Goal: Task Accomplishment & Management: Manage account settings

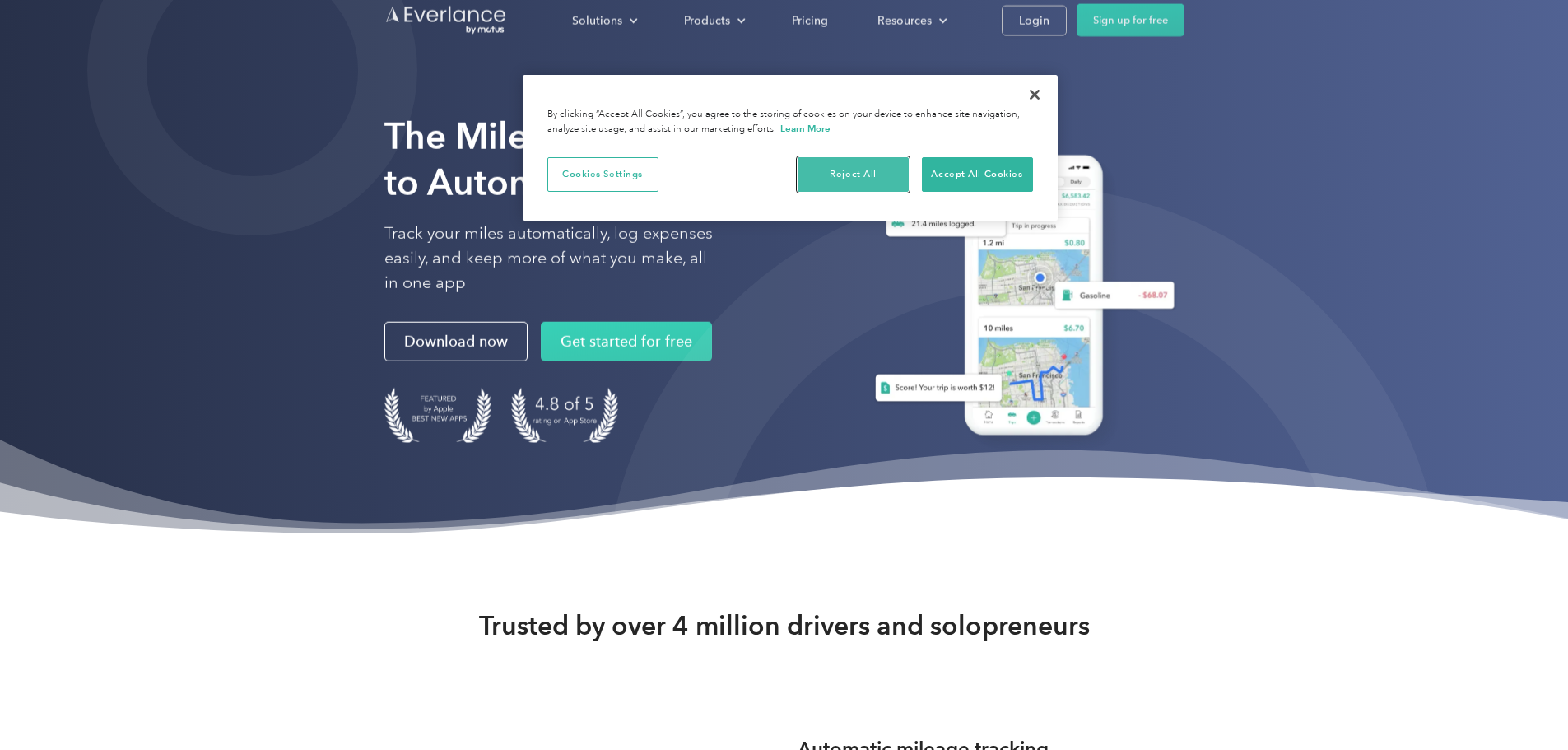
click at [856, 166] on button "Reject All" at bounding box center [853, 174] width 111 height 35
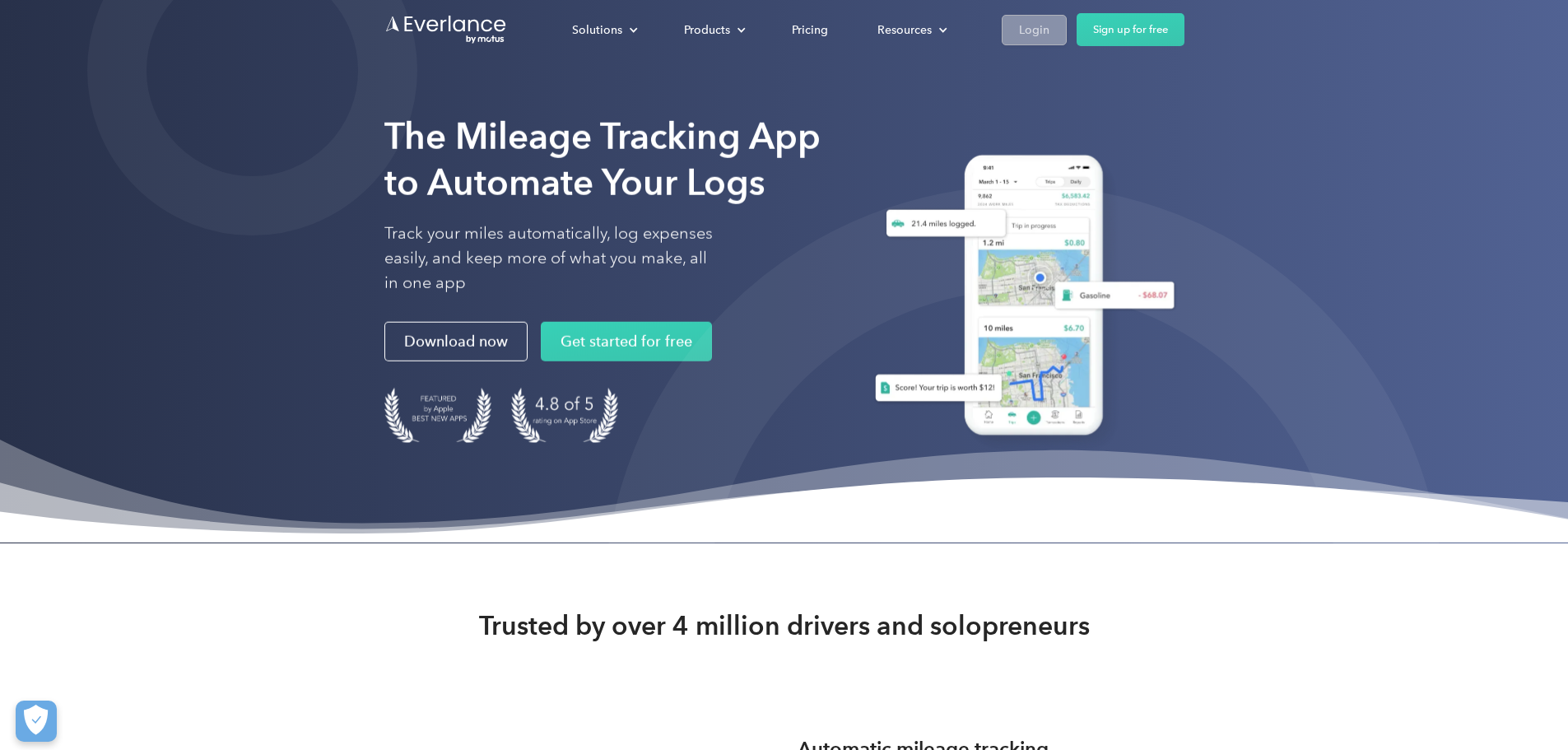
click at [1049, 30] on div "Login" at bounding box center [1034, 30] width 30 height 21
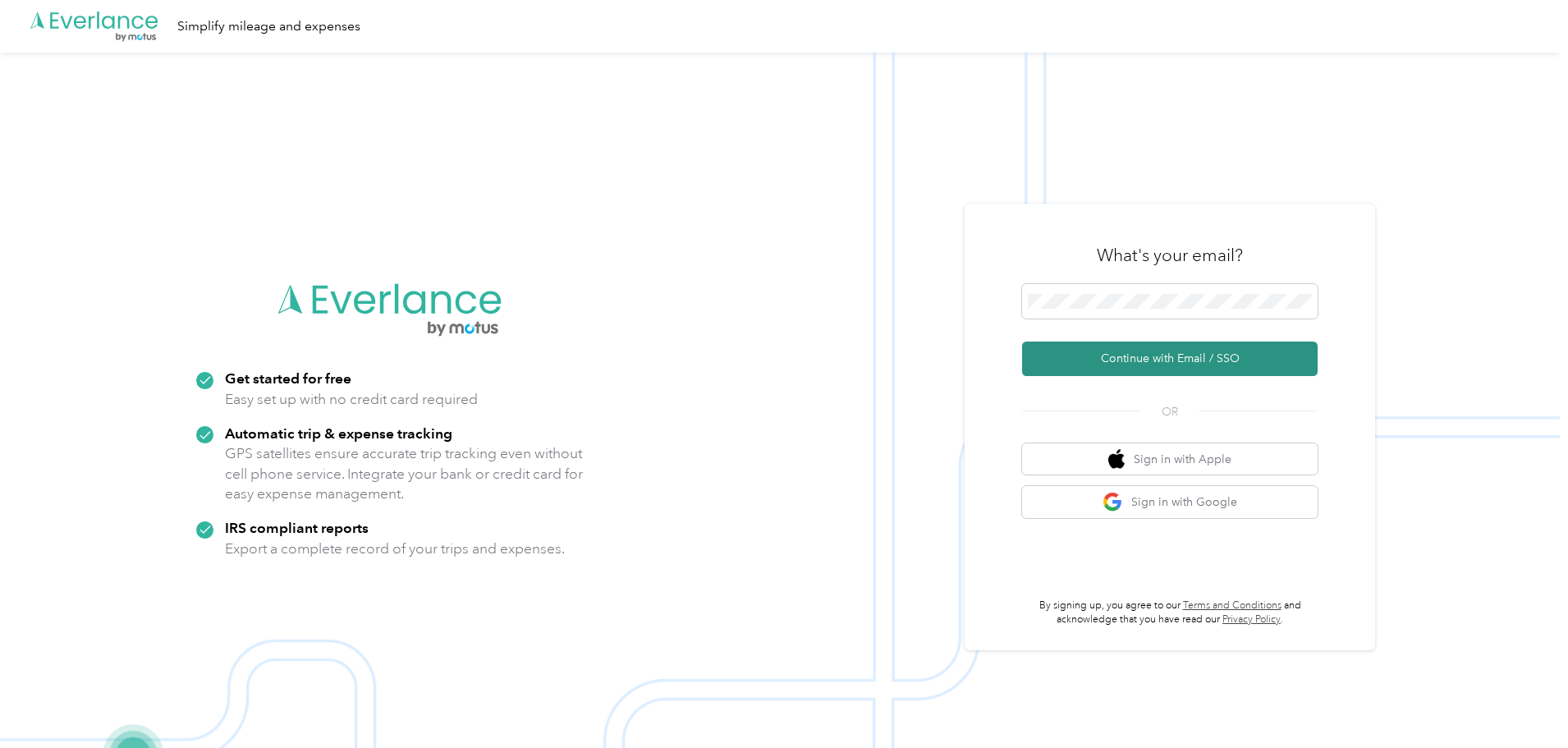
click at [1157, 357] on button "Continue with Email / SSO" at bounding box center [1169, 358] width 295 height 35
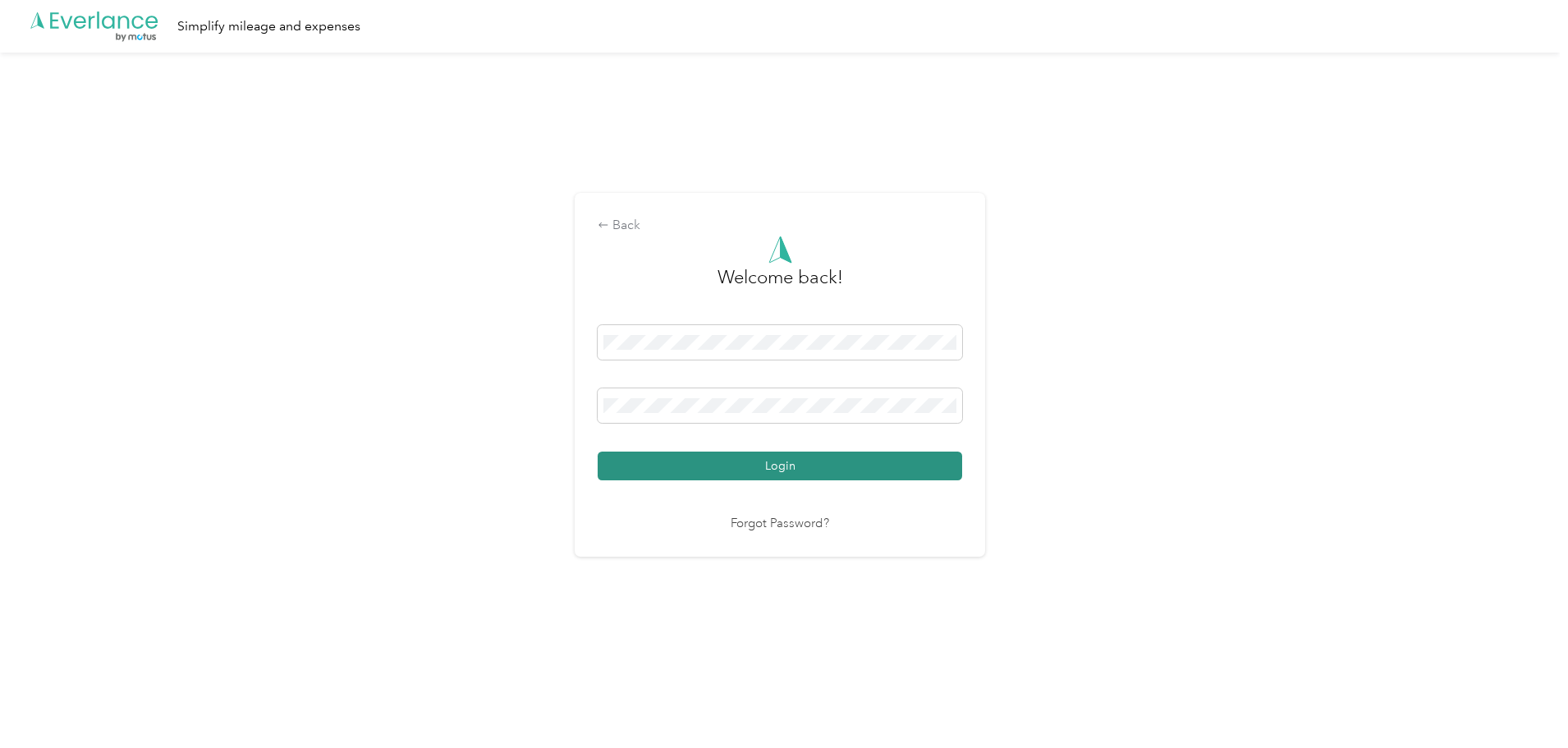
click at [892, 467] on button "Login" at bounding box center [779, 466] width 365 height 29
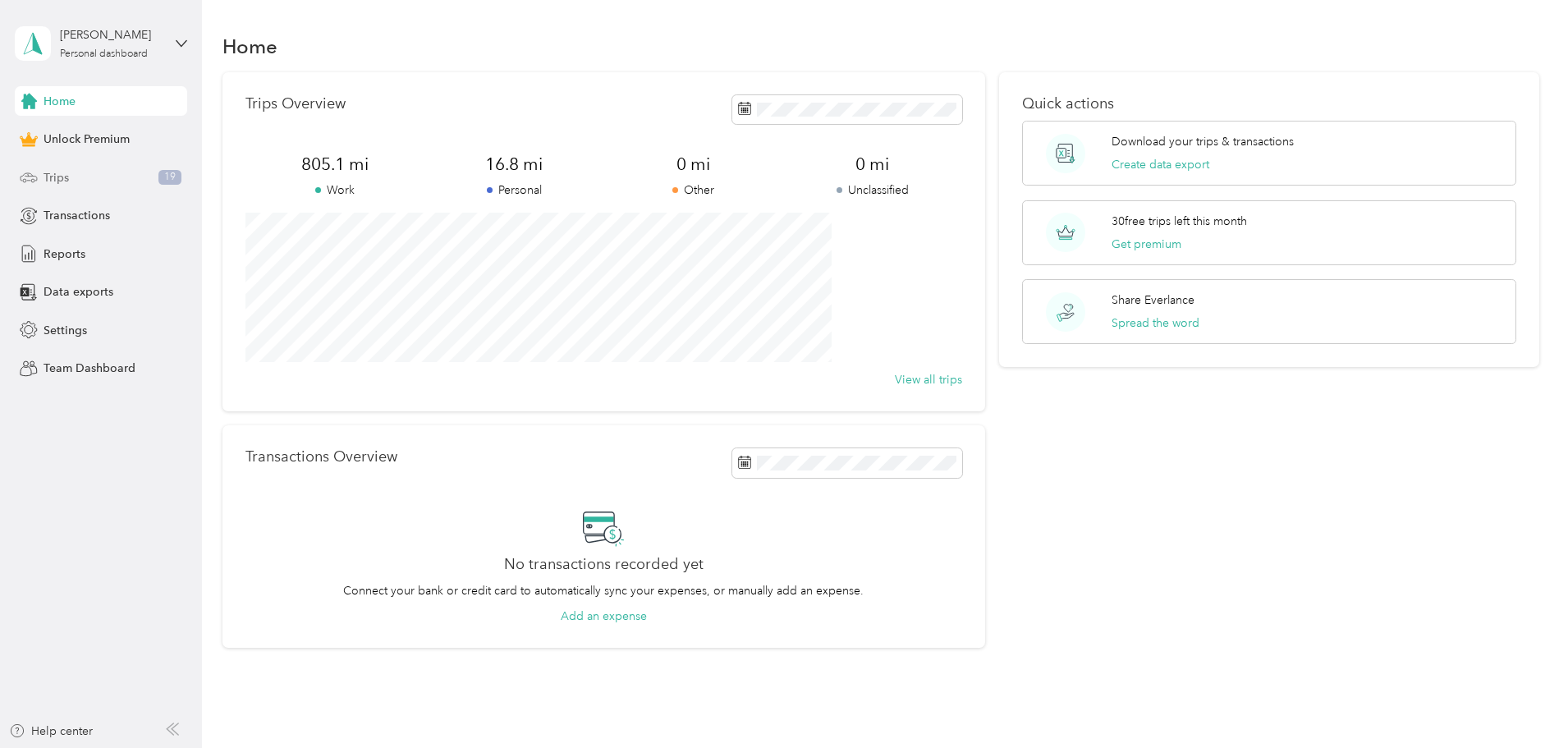
click at [61, 183] on span "Trips" at bounding box center [55, 177] width 25 height 17
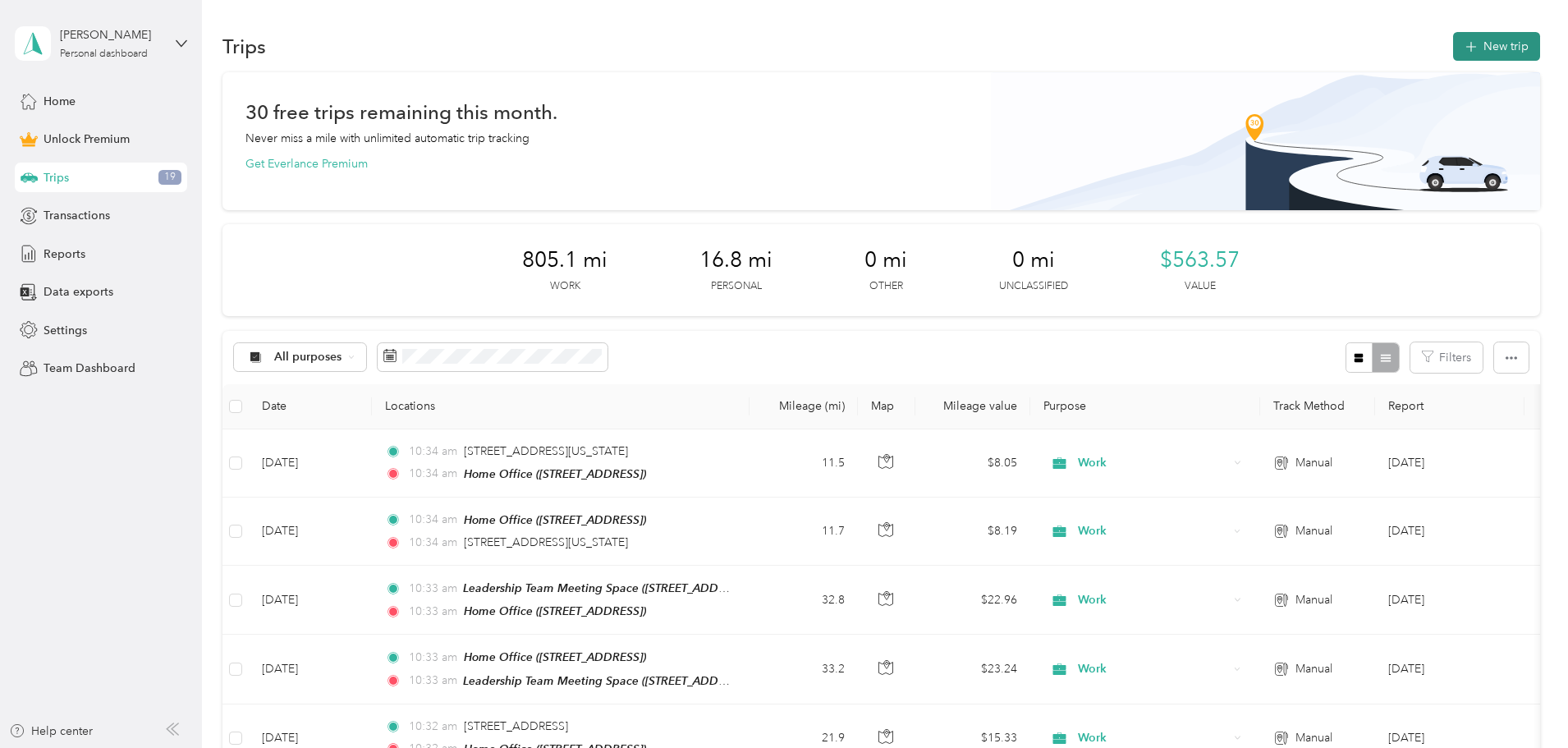
click at [1454, 44] on button "New trip" at bounding box center [1497, 46] width 87 height 29
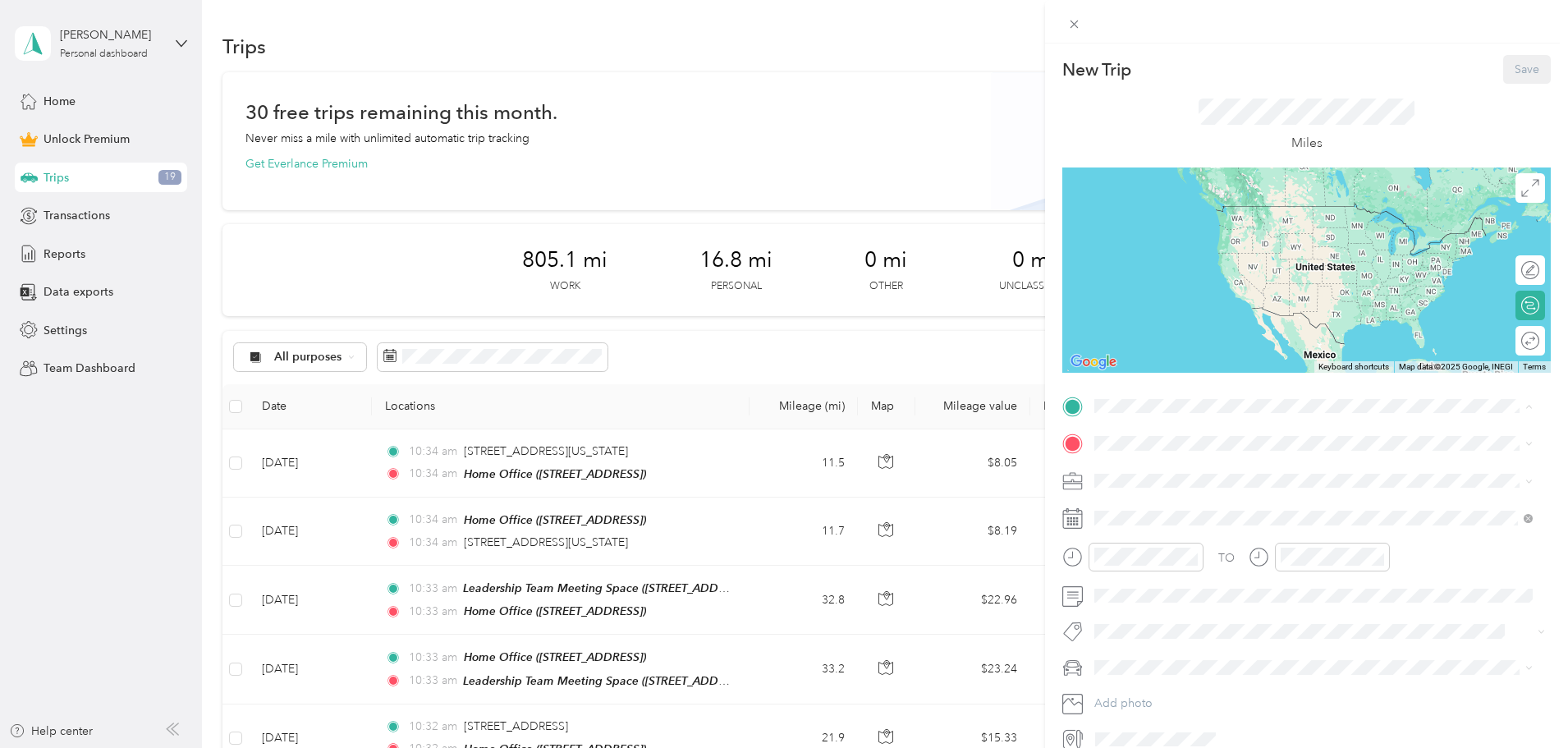
click at [1158, 485] on span "[STREET_ADDRESS][US_STATE]" at bounding box center [1207, 489] width 164 height 14
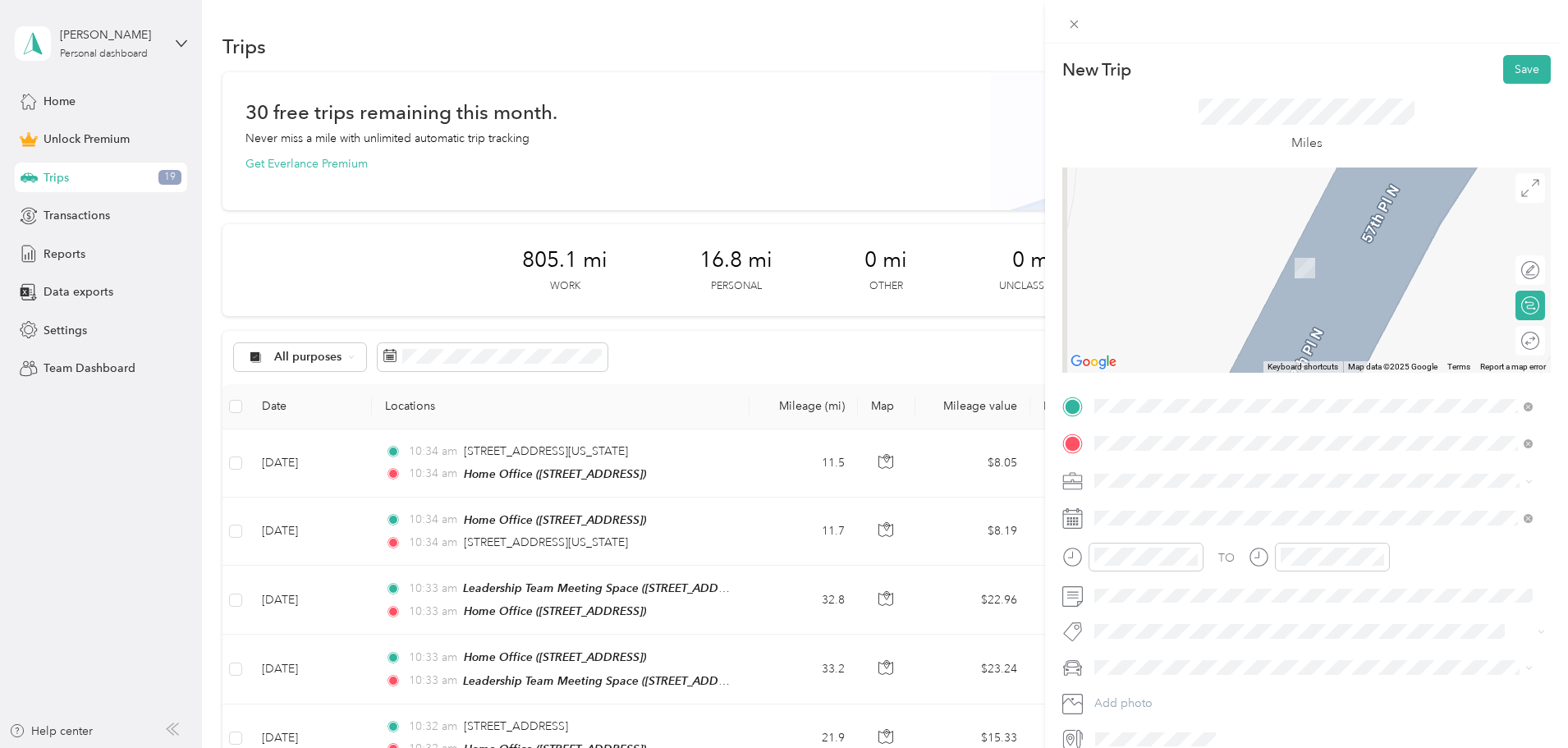
click at [1203, 510] on span "[STREET_ADDRESS][US_STATE]" at bounding box center [1207, 502] width 164 height 15
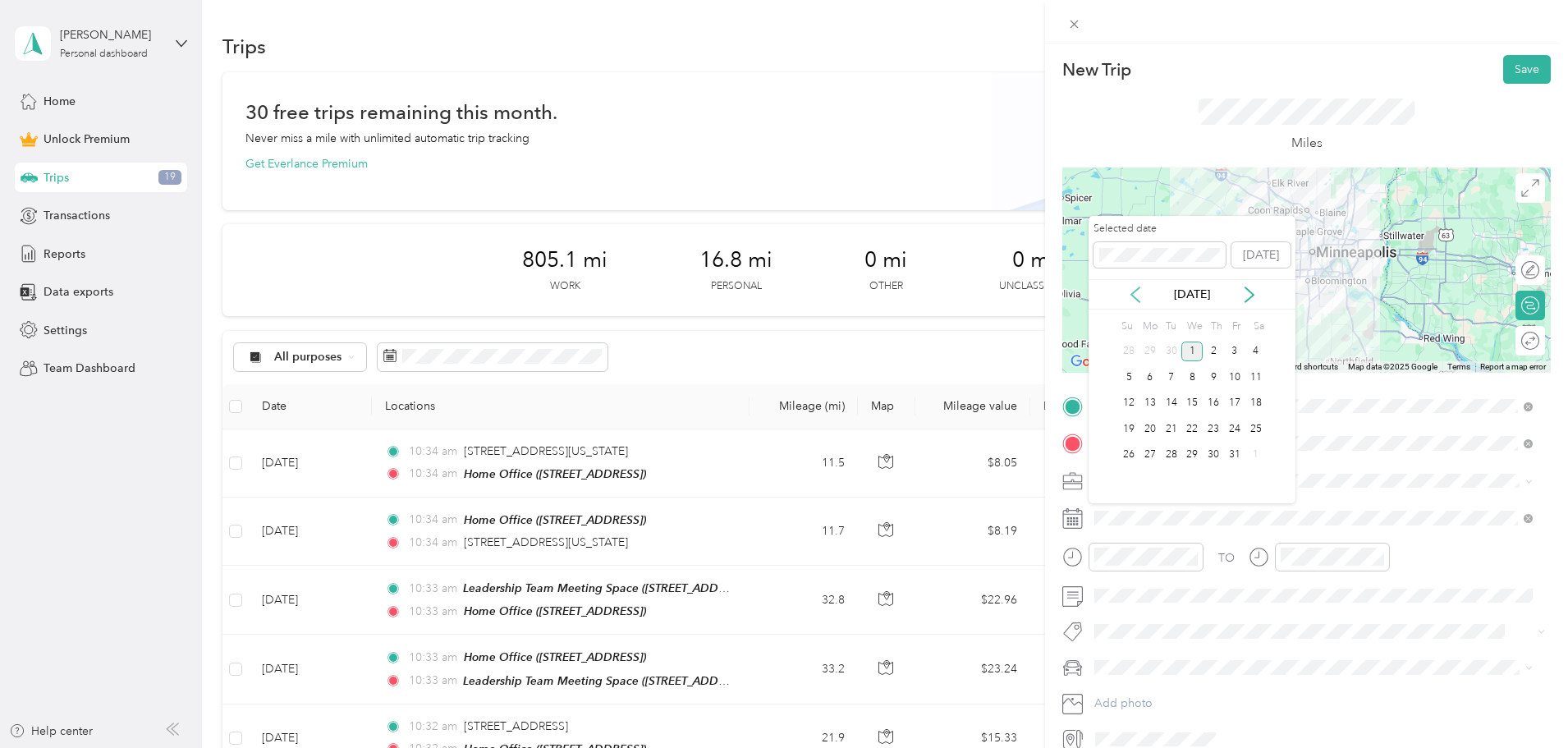
click at [1133, 292] on icon at bounding box center [1135, 294] width 8 height 15
click at [1170, 456] on div "30" at bounding box center [1171, 456] width 22 height 21
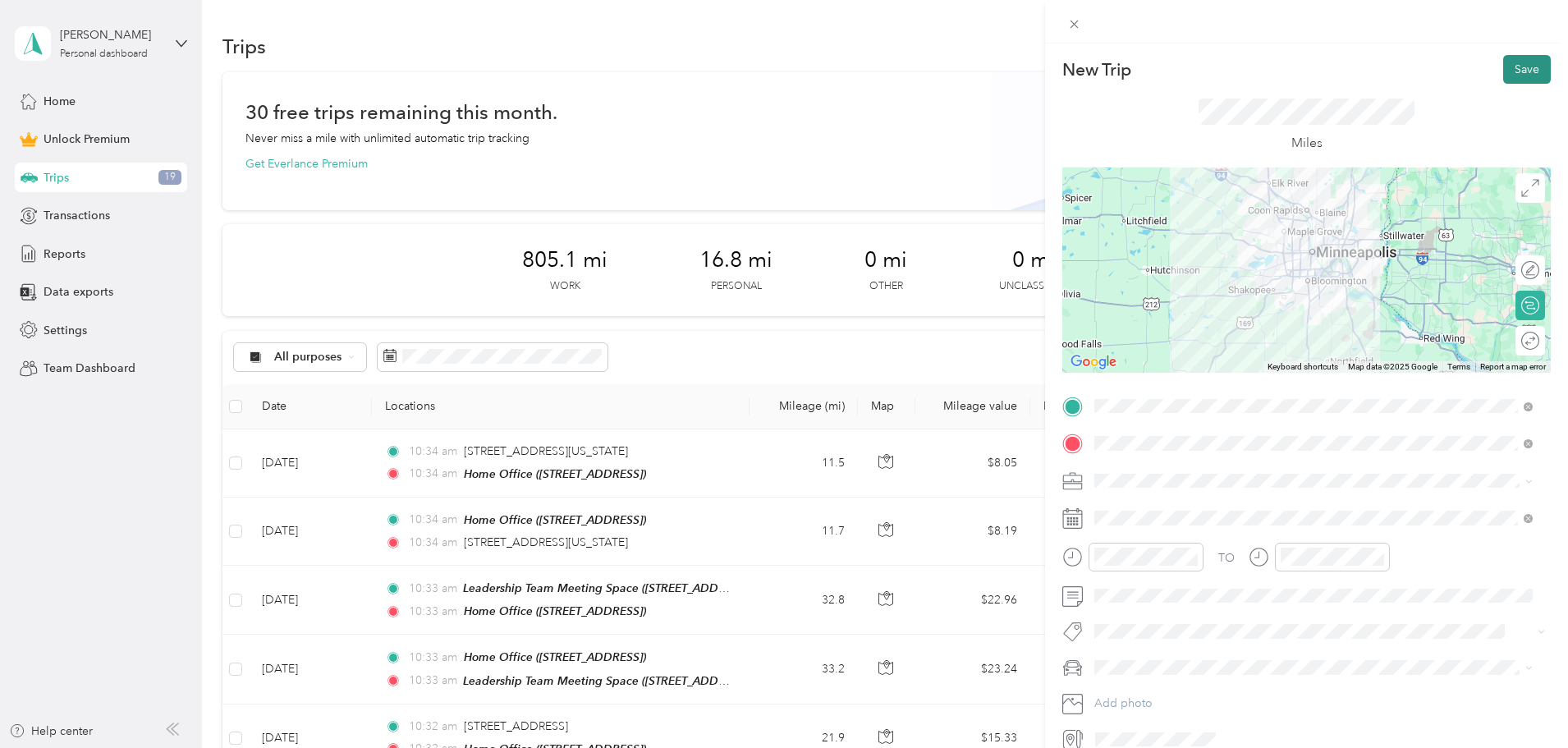
click at [1514, 66] on button "Save" at bounding box center [1527, 69] width 48 height 29
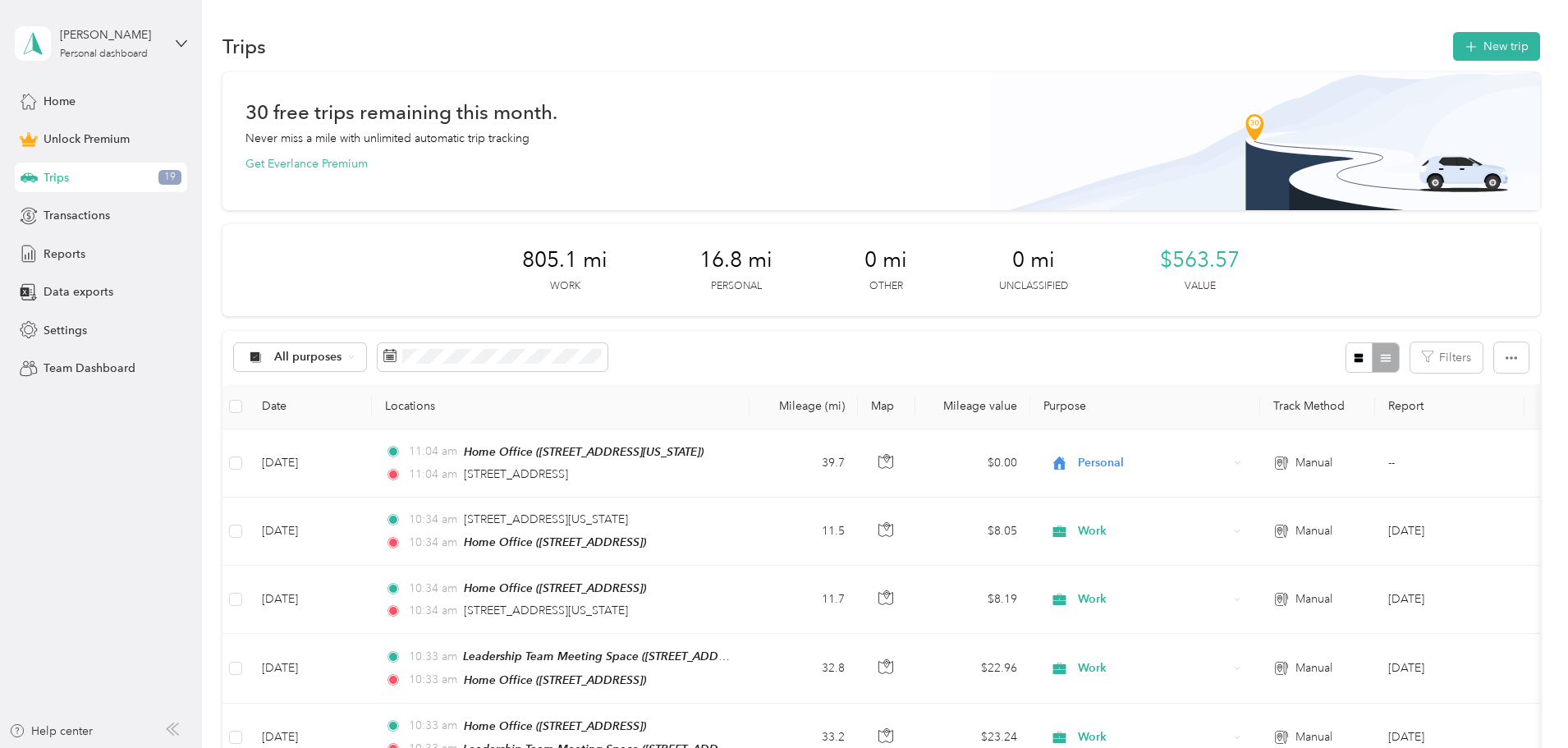
click at [67, 174] on span "Trips" at bounding box center [55, 177] width 25 height 17
click at [1461, 50] on icon "button" at bounding box center [1470, 47] width 19 height 19
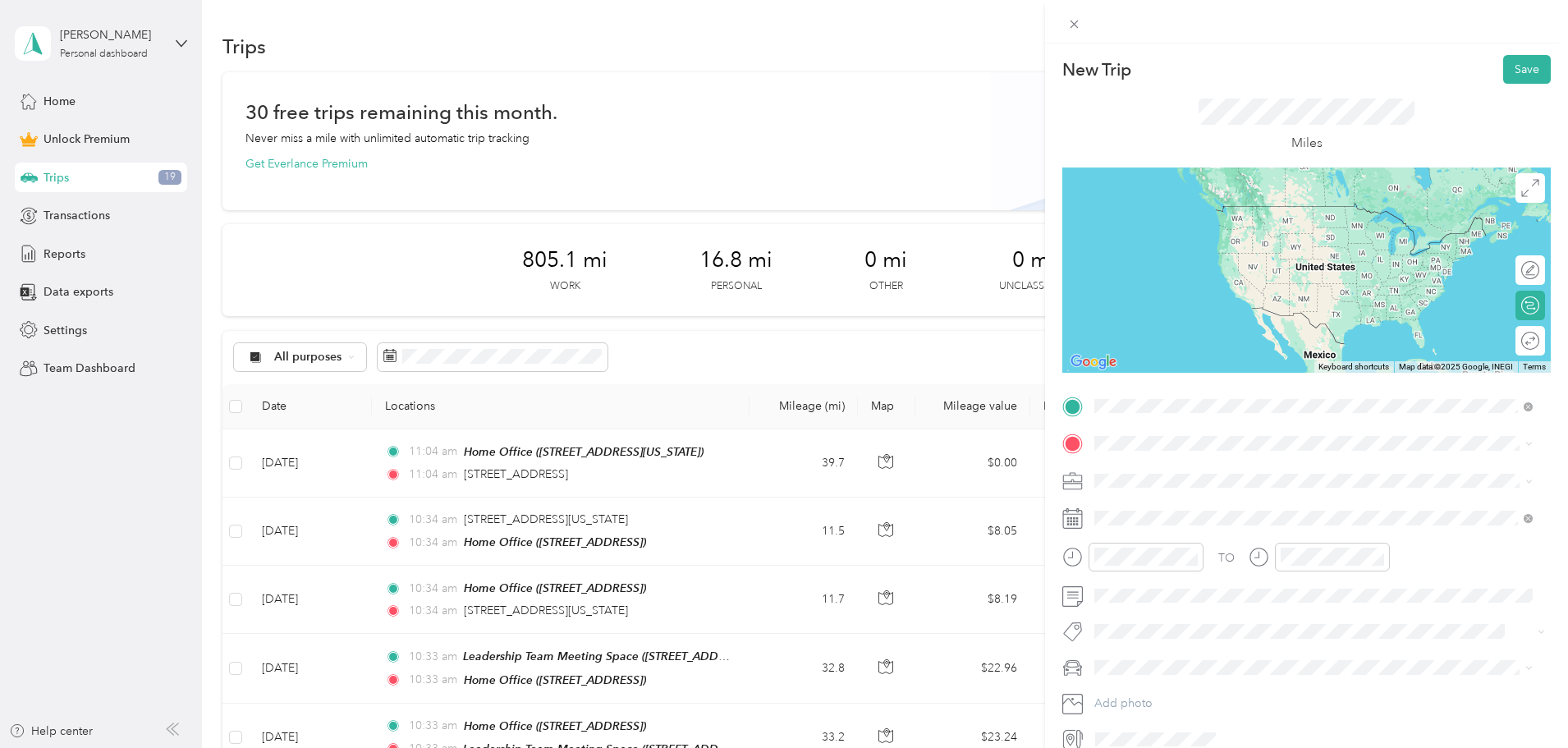
click at [1200, 471] on span "[STREET_ADDRESS][US_STATE]" at bounding box center [1207, 466] width 164 height 15
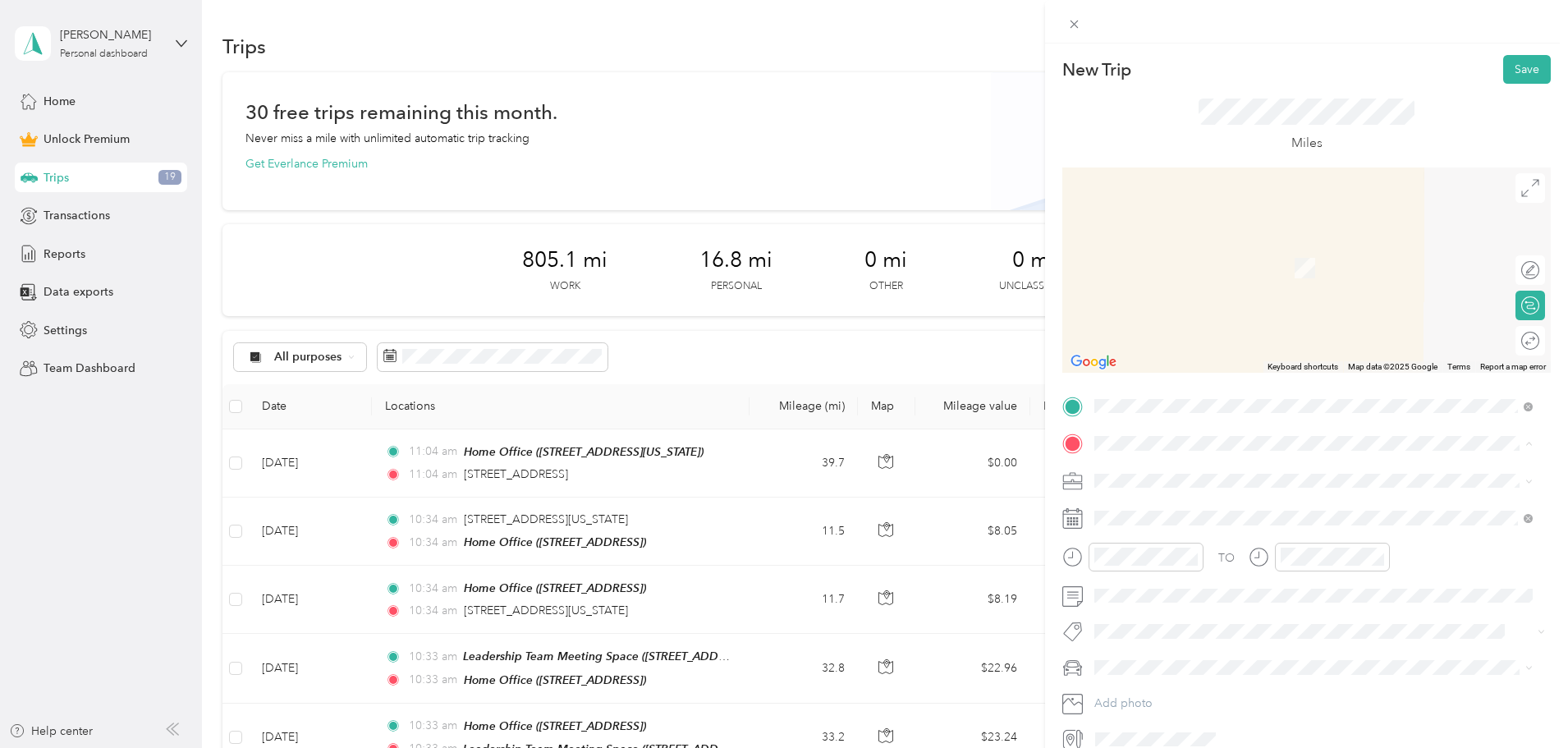
click at [1183, 535] on div "Home Office [STREET_ADDRESS][US_STATE]" at bounding box center [1207, 517] width 164 height 35
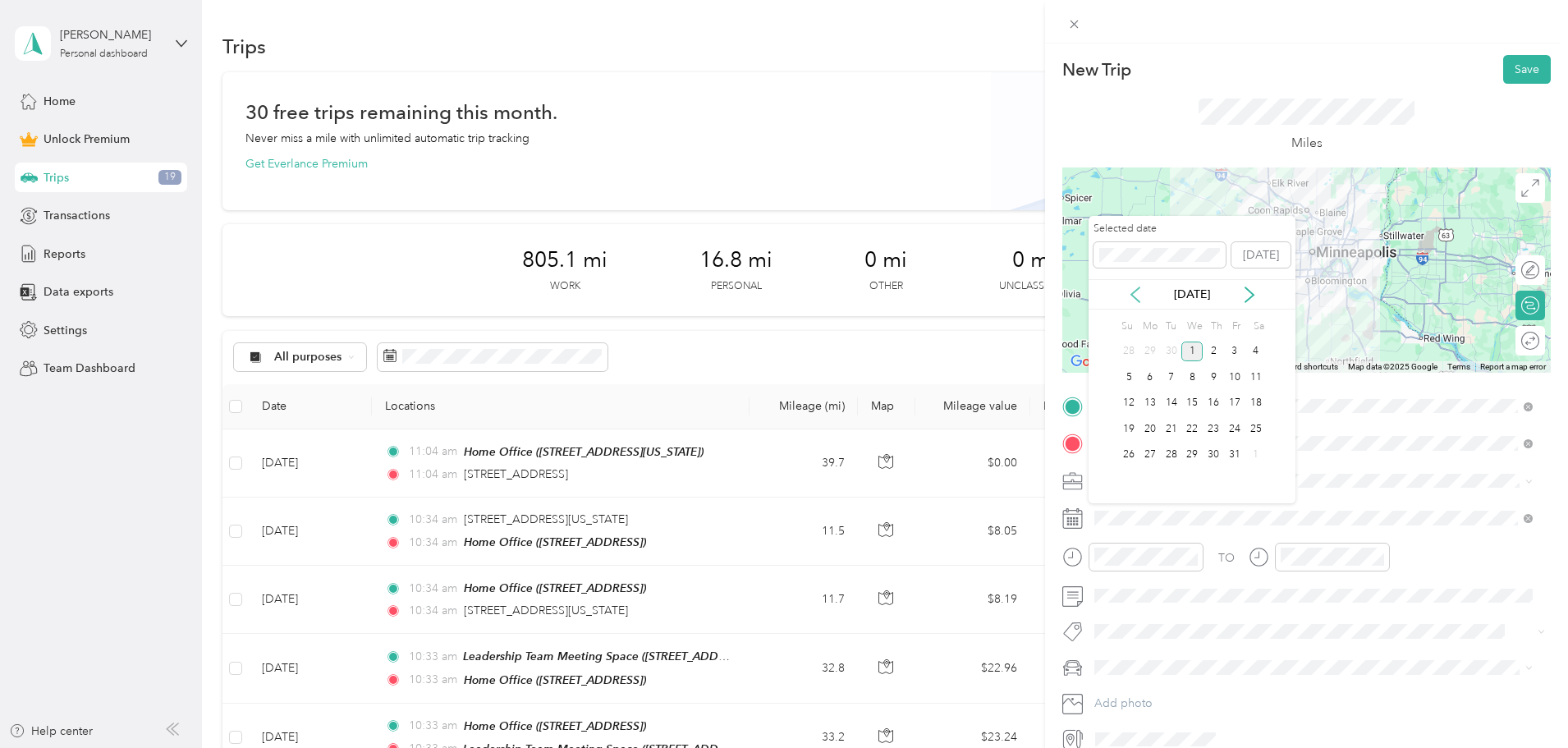
click at [1133, 293] on icon at bounding box center [1136, 295] width 17 height 17
click at [1171, 456] on div "30" at bounding box center [1171, 456] width 22 height 21
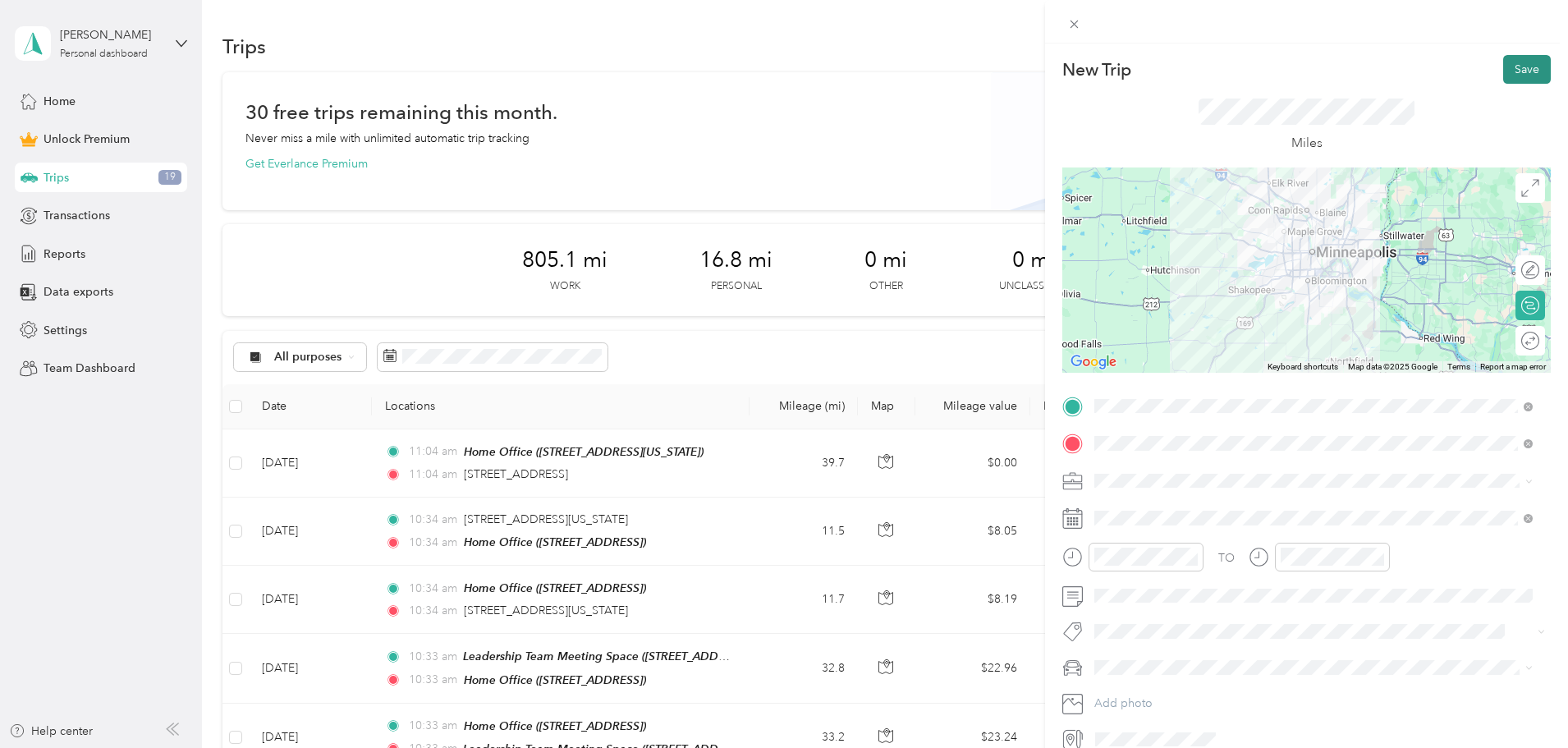
click at [1506, 69] on button "Save" at bounding box center [1527, 69] width 48 height 29
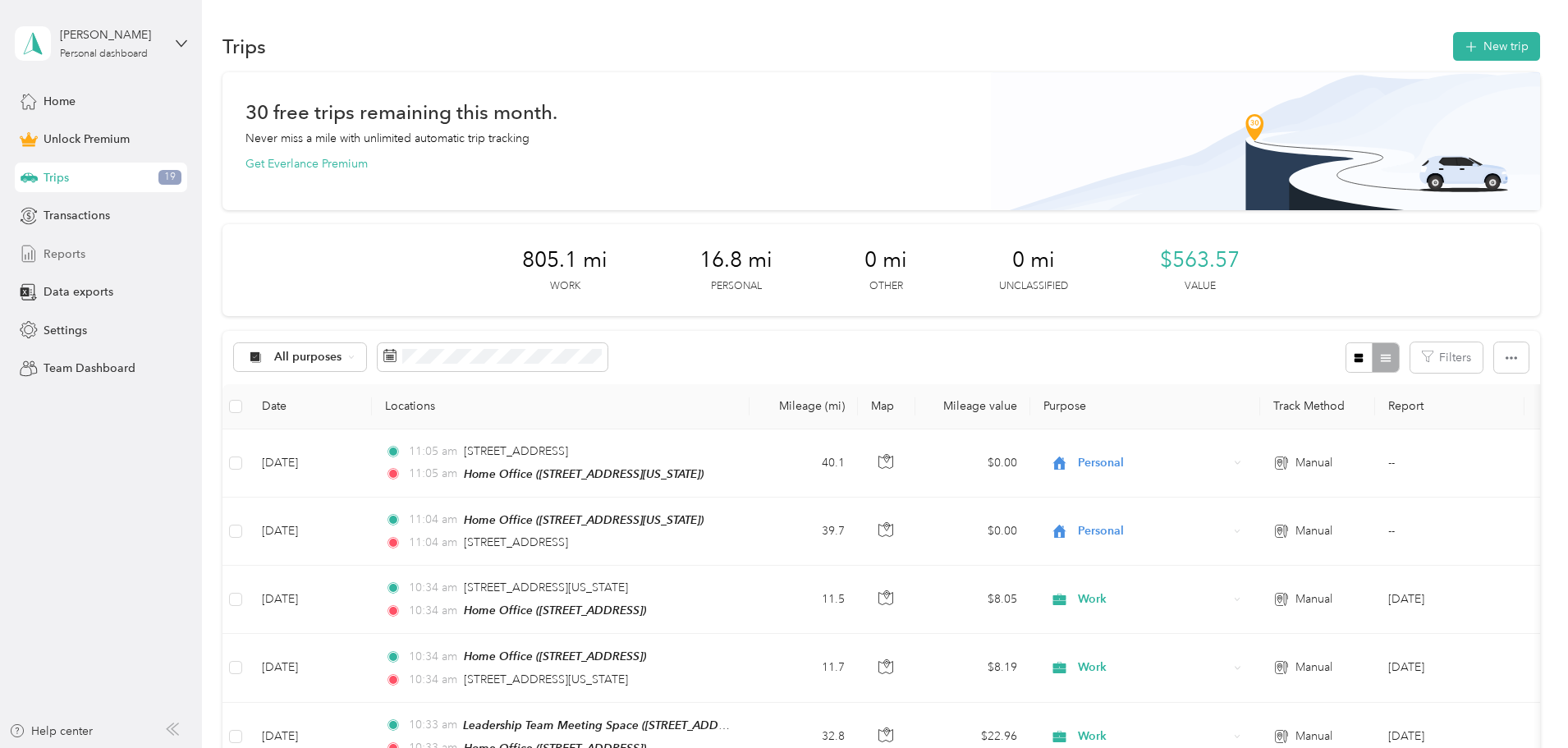
click at [65, 251] on span "Reports" at bounding box center [64, 254] width 42 height 17
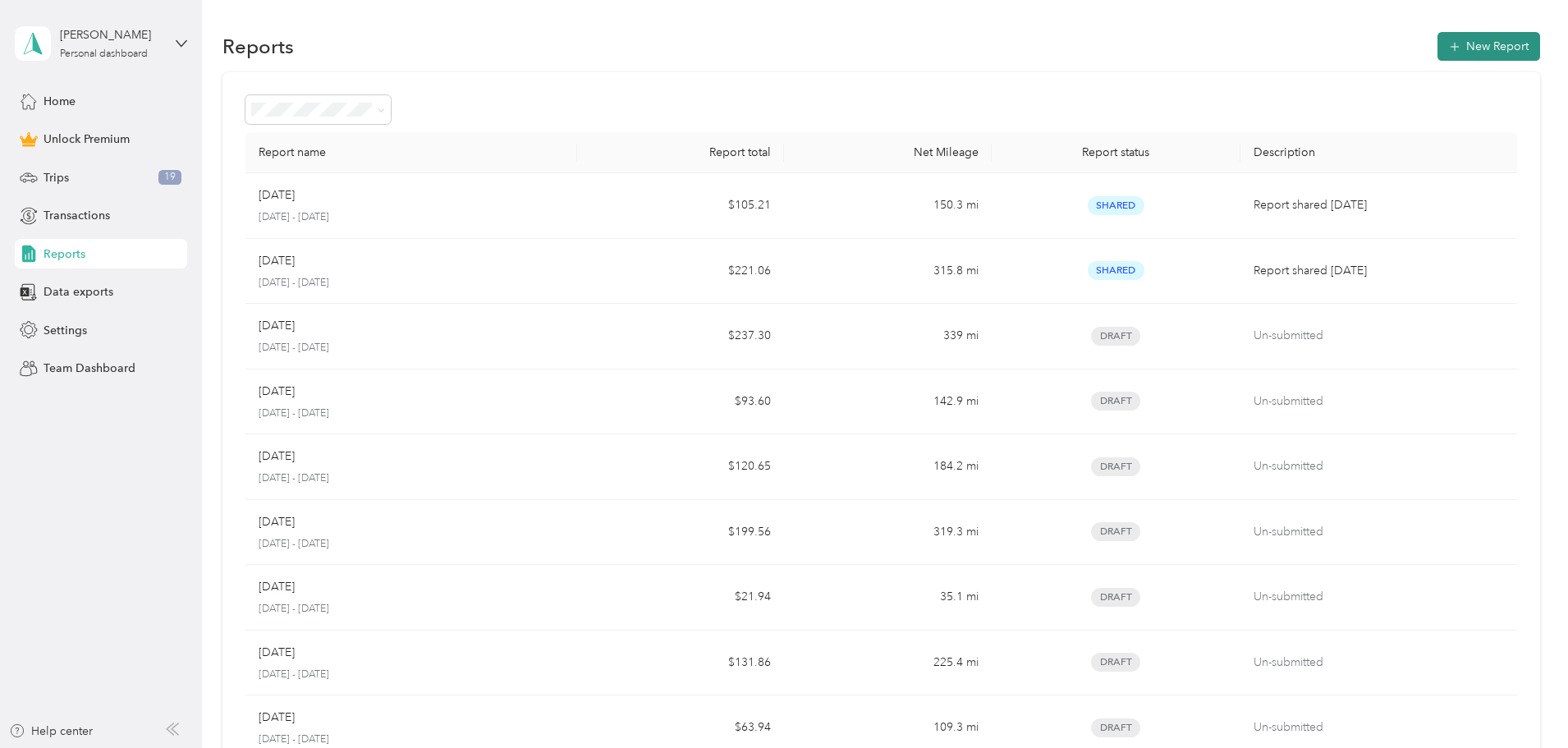
click at [1438, 50] on button "New Report" at bounding box center [1488, 46] width 102 height 29
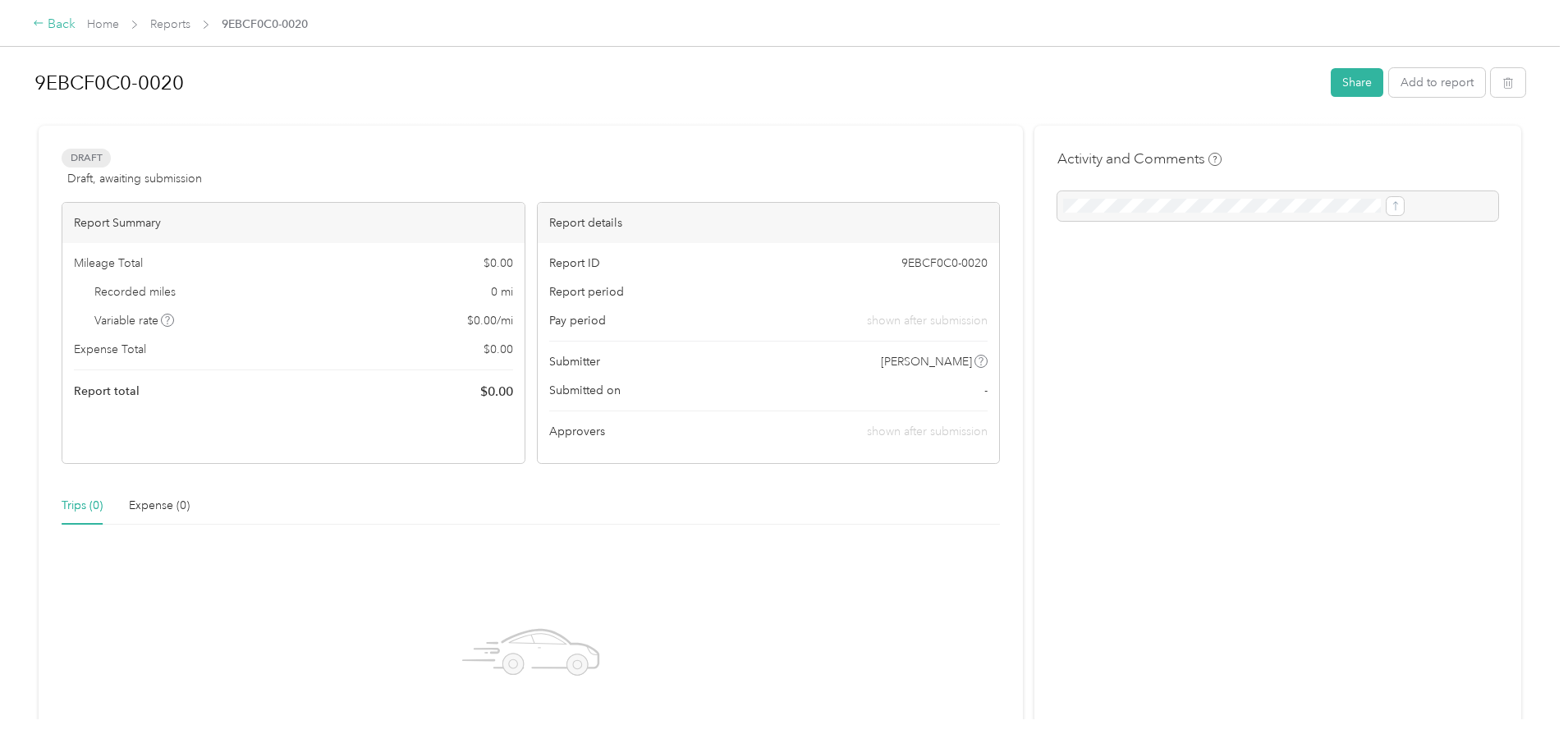
click at [76, 26] on div "Back" at bounding box center [54, 24] width 43 height 20
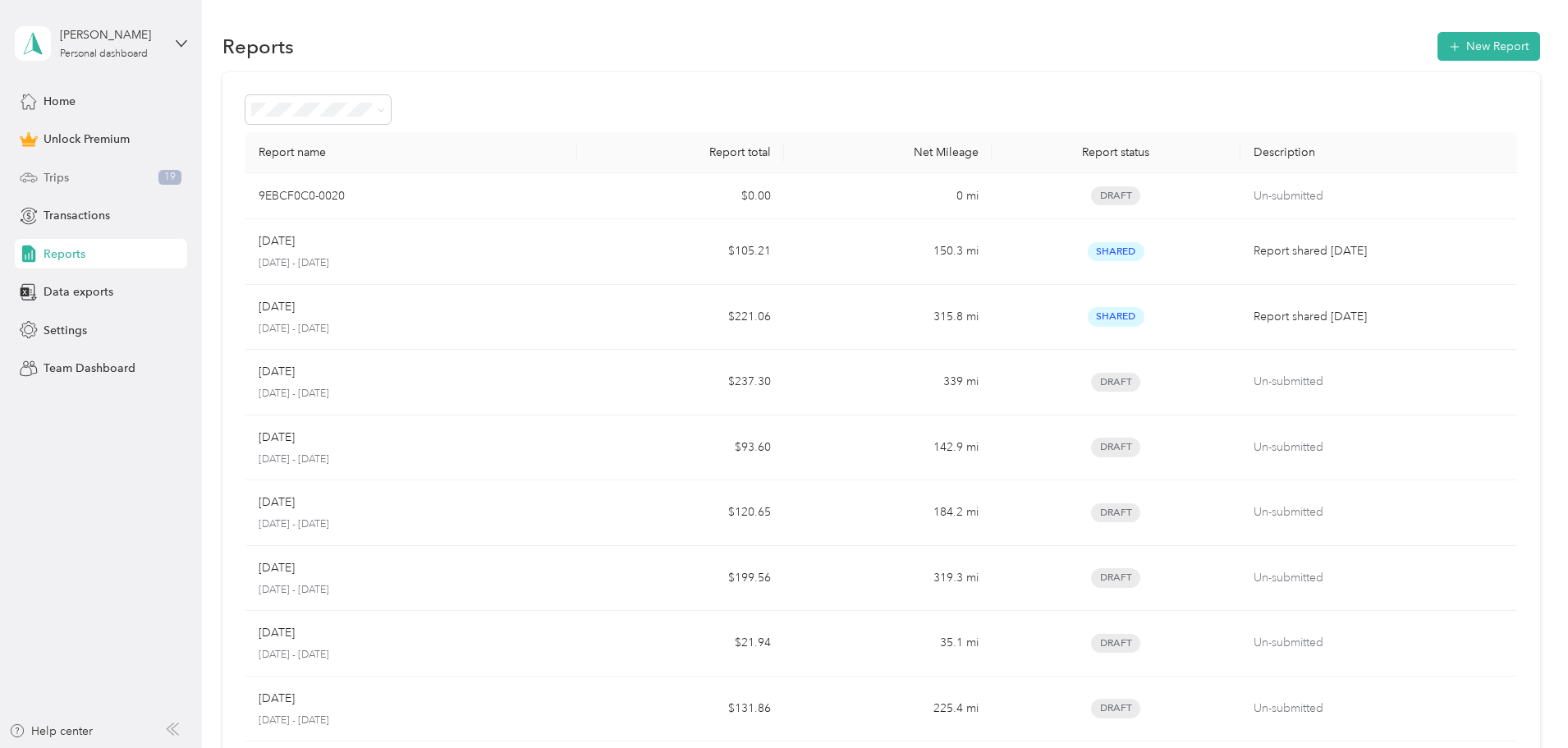
click at [69, 180] on div "Trips 19" at bounding box center [101, 177] width 173 height 30
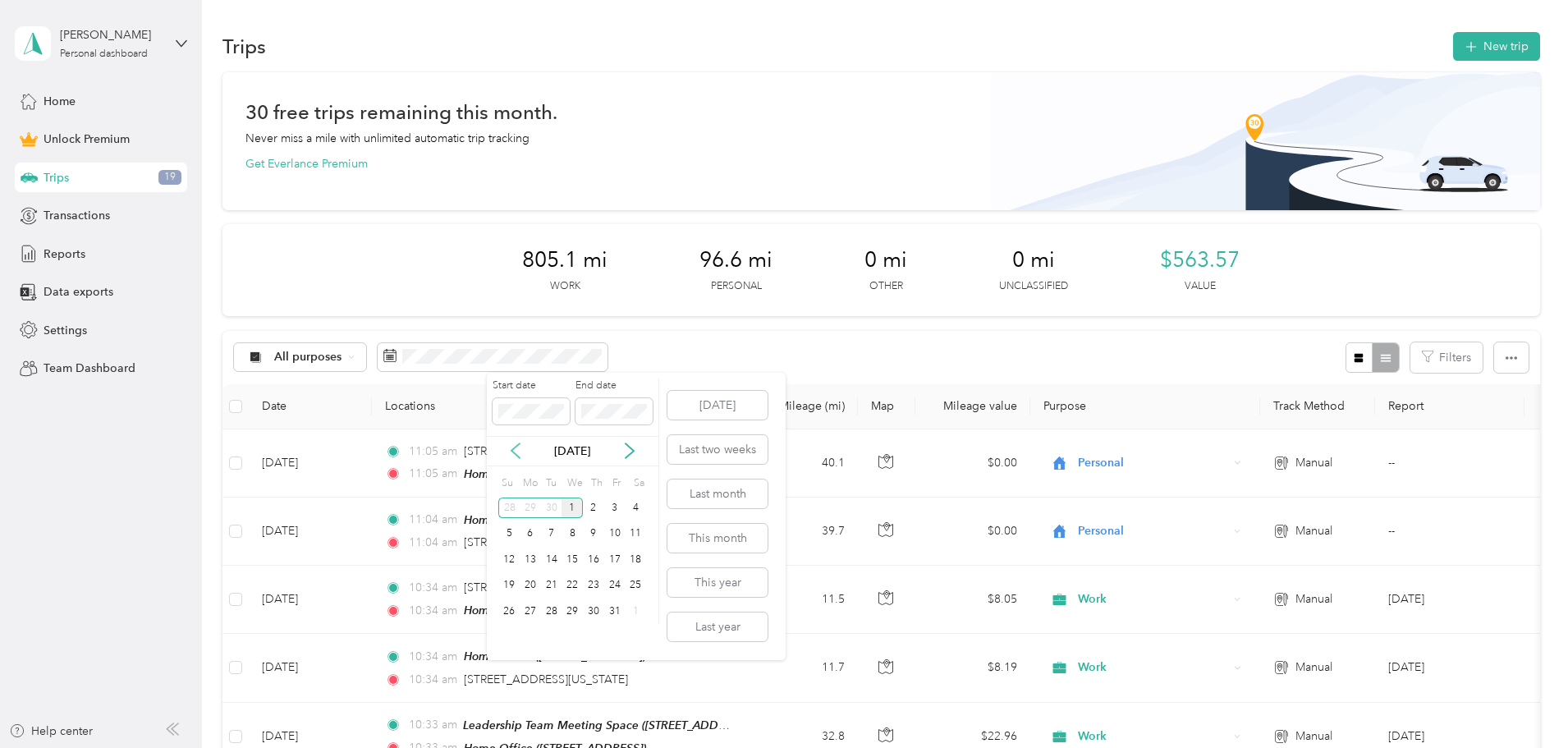
click at [518, 448] on icon at bounding box center [516, 451] width 17 height 17
click at [529, 508] on div "1" at bounding box center [530, 508] width 22 height 21
click at [551, 608] on div "30" at bounding box center [551, 611] width 22 height 21
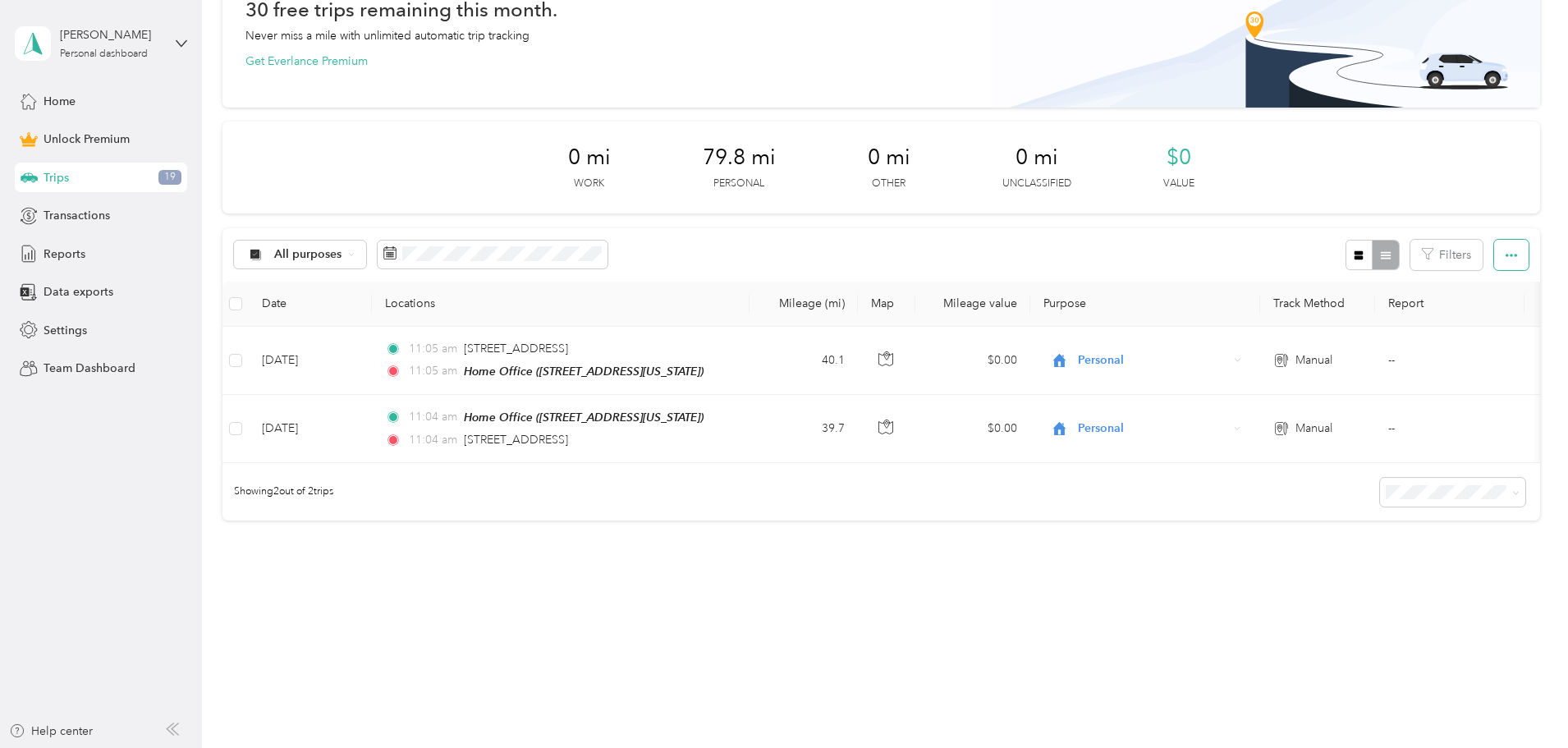
click at [1506, 249] on icon "button" at bounding box center [1512, 255] width 11 height 11
click at [1346, 244] on div at bounding box center [1372, 255] width 53 height 30
click at [1355, 251] on icon "button" at bounding box center [1360, 256] width 9 height 9
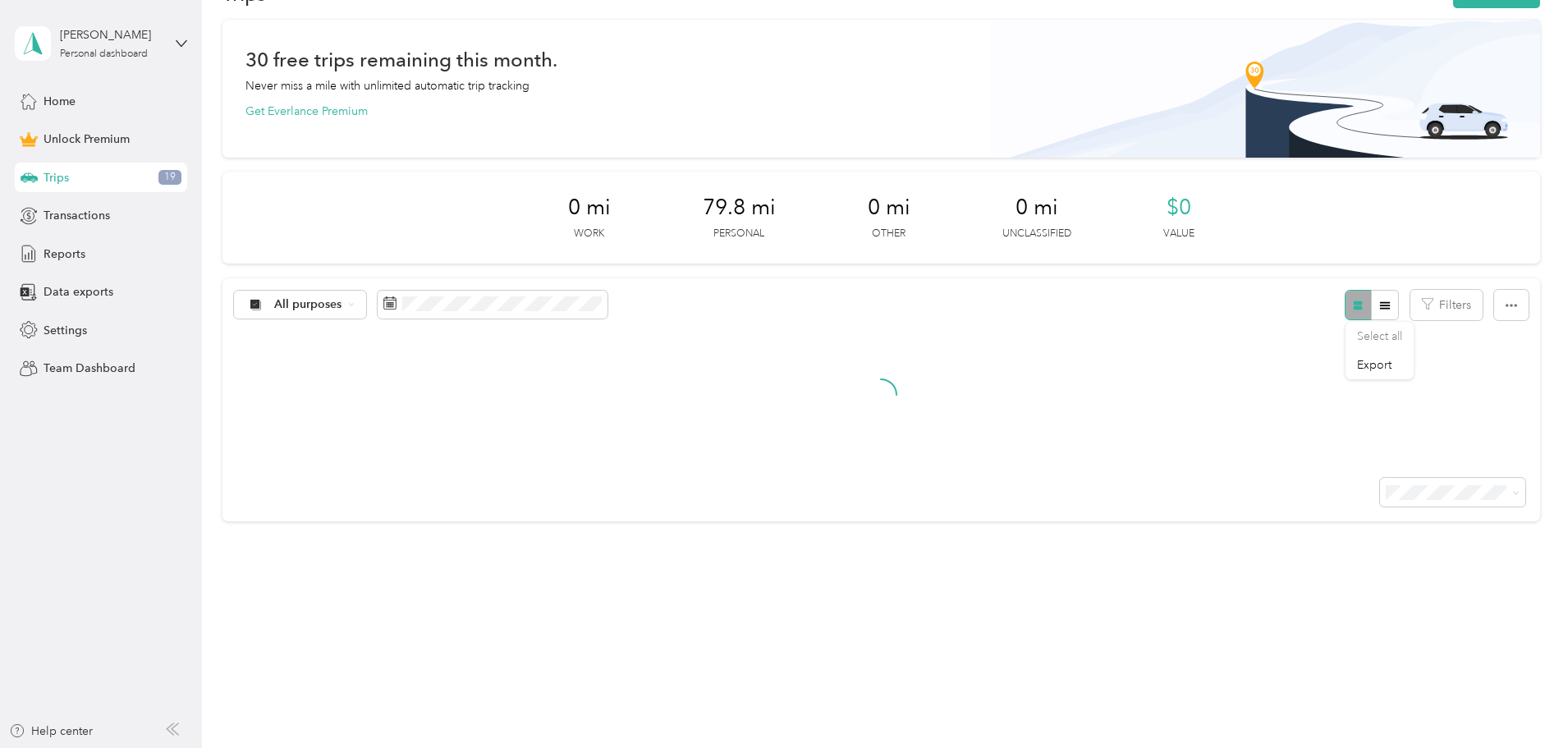
scroll to position [113, 0]
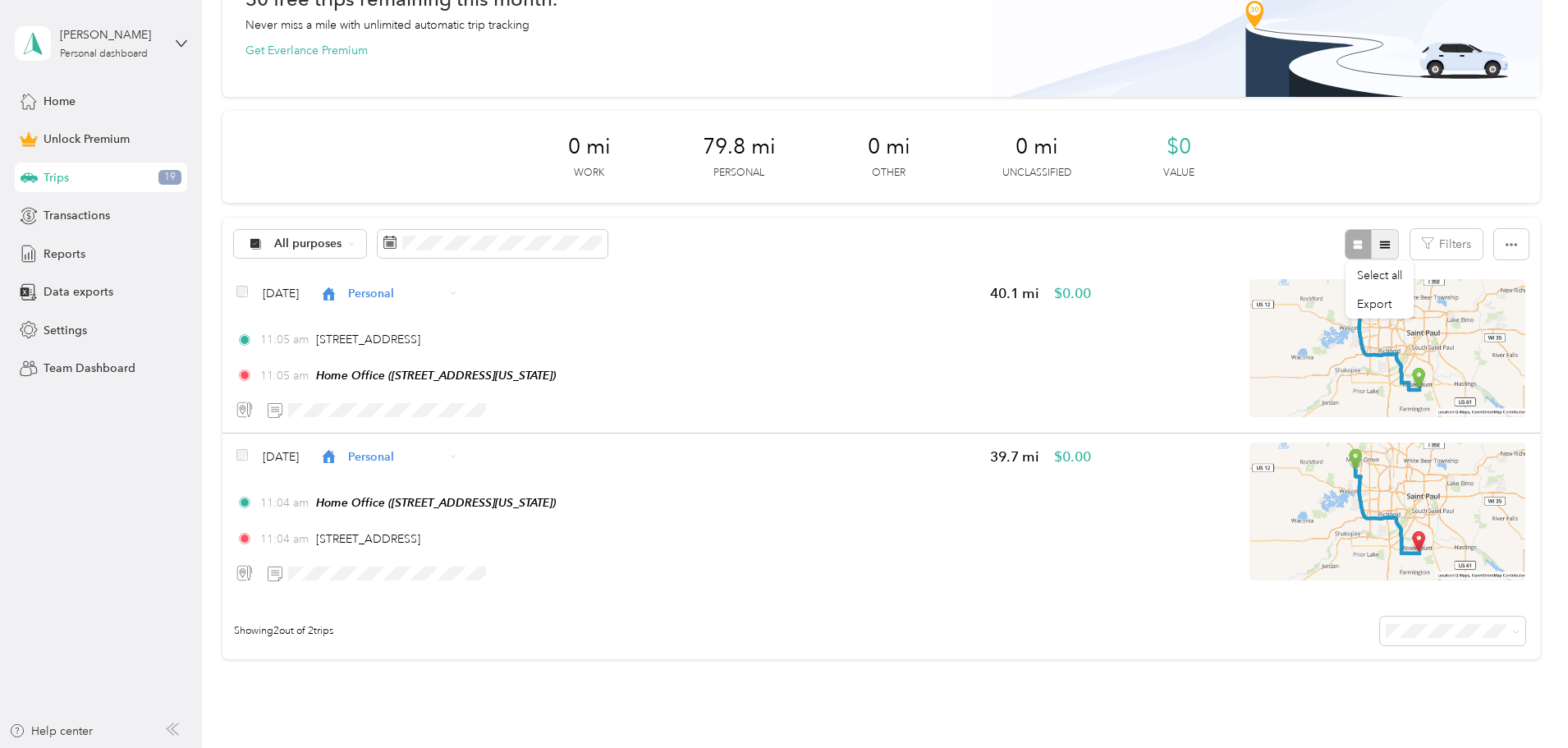
click at [1380, 241] on icon "button" at bounding box center [1385, 245] width 11 height 11
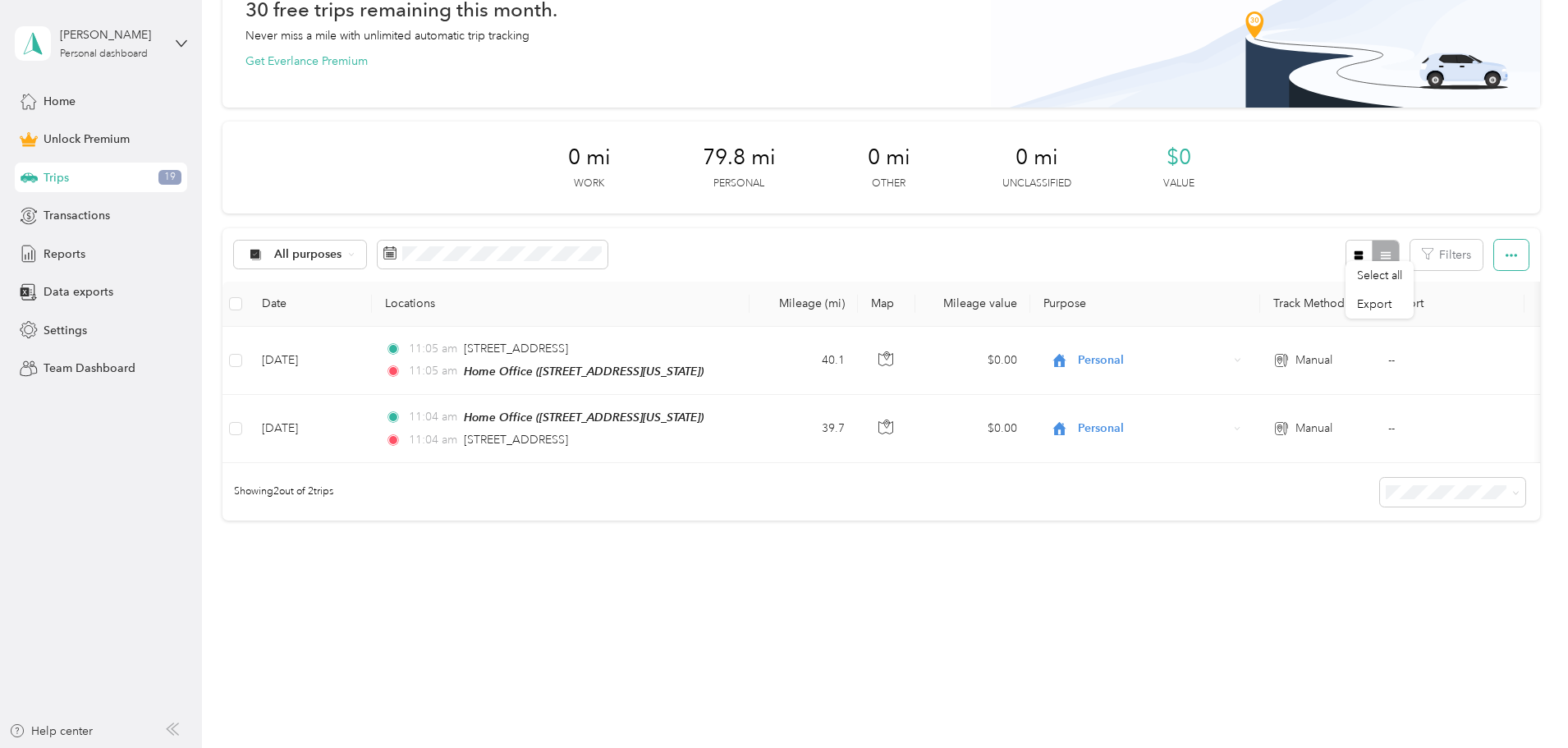
click at [1506, 254] on icon "button" at bounding box center [1512, 256] width 11 height 4
click at [1367, 307] on span "Export" at bounding box center [1374, 304] width 35 height 14
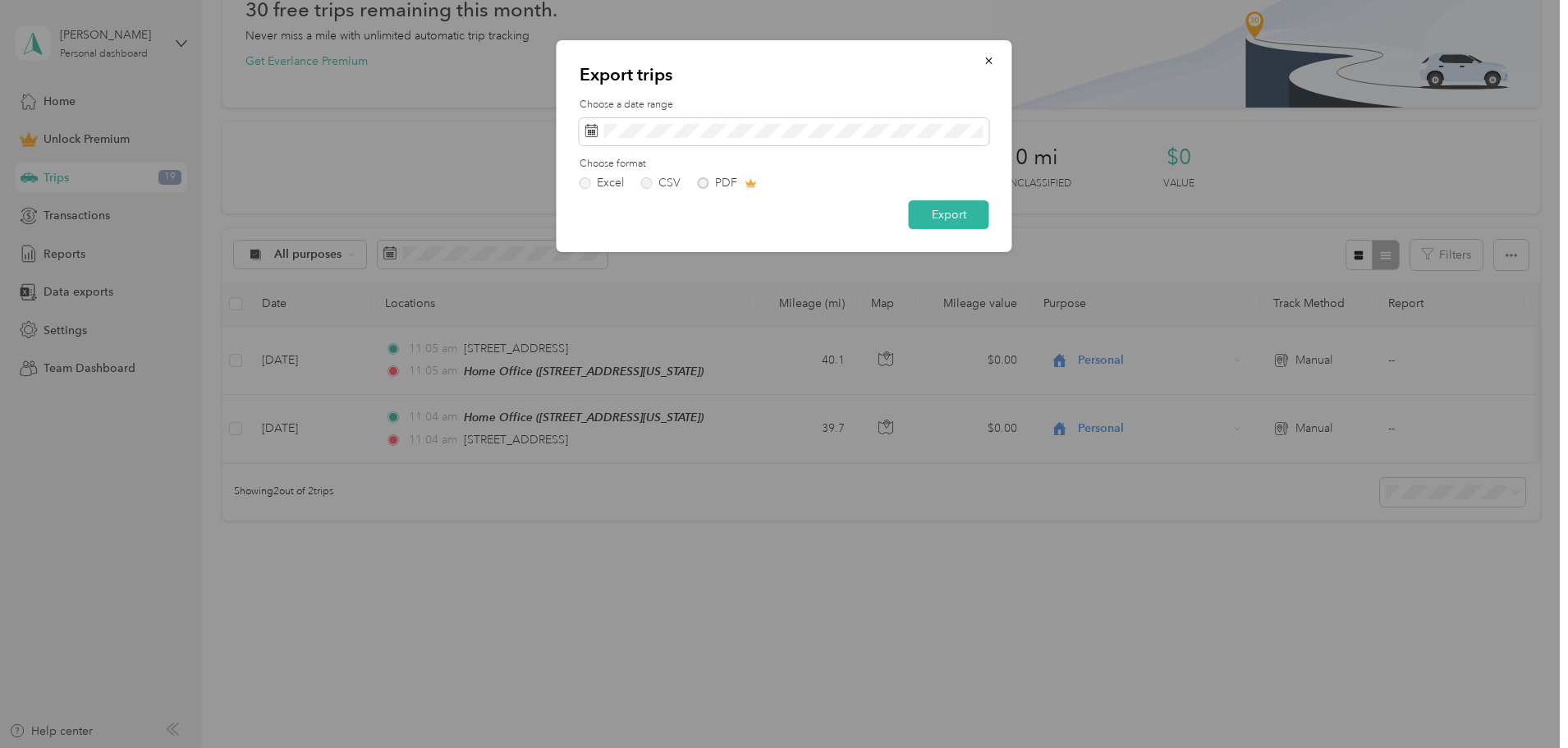
click at [707, 181] on div "Excel CSV PDF" at bounding box center [784, 183] width 410 height 11
click at [700, 186] on div "Excel CSV PDF" at bounding box center [784, 183] width 410 height 11
click at [702, 186] on div "Excel CSV PDF" at bounding box center [784, 183] width 410 height 11
click at [643, 183] on label "CSV" at bounding box center [661, 183] width 39 height 11
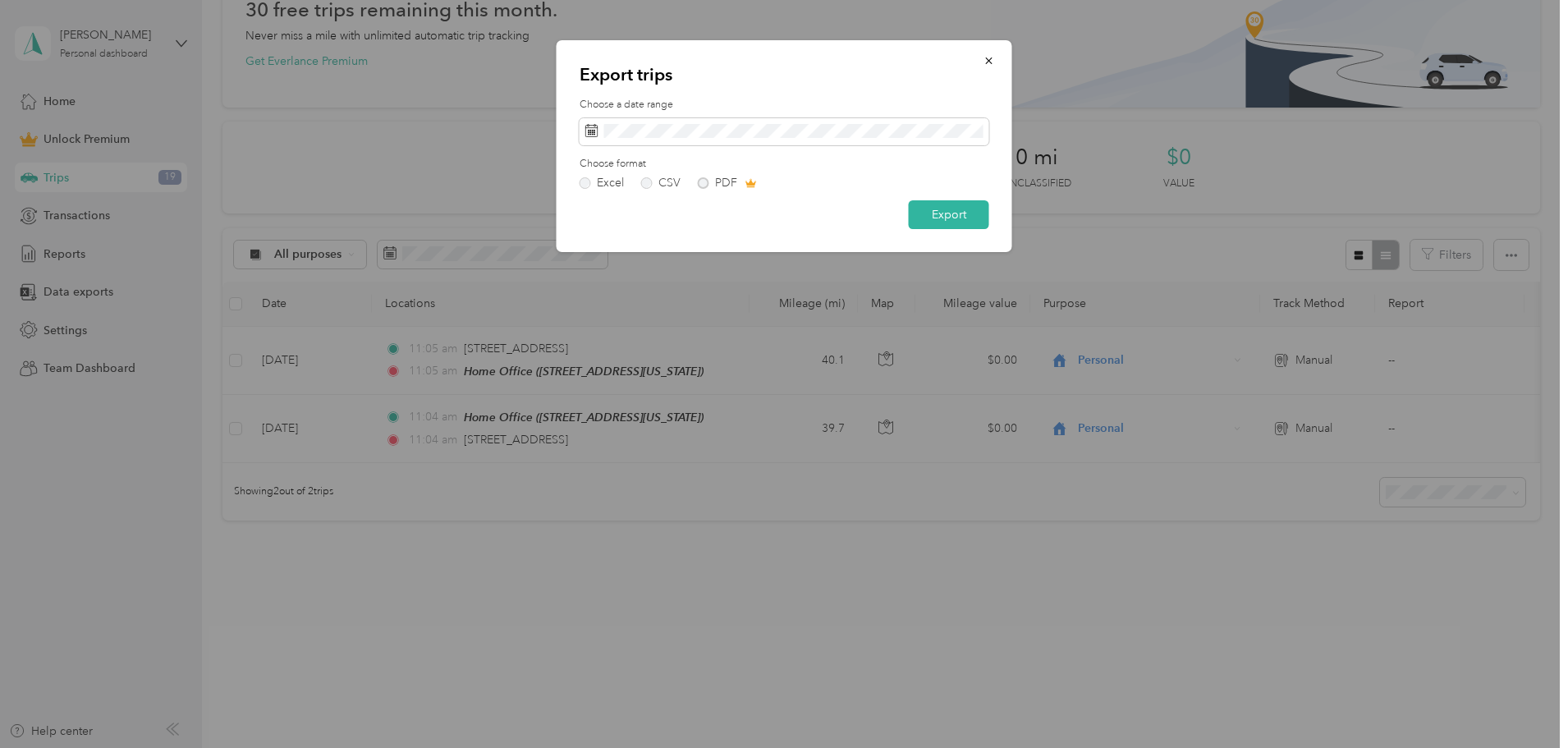
click at [703, 182] on div "Excel CSV PDF" at bounding box center [784, 183] width 410 height 11
click at [585, 185] on label "Excel" at bounding box center [601, 183] width 44 height 11
click at [929, 212] on button "Export" at bounding box center [949, 215] width 81 height 29
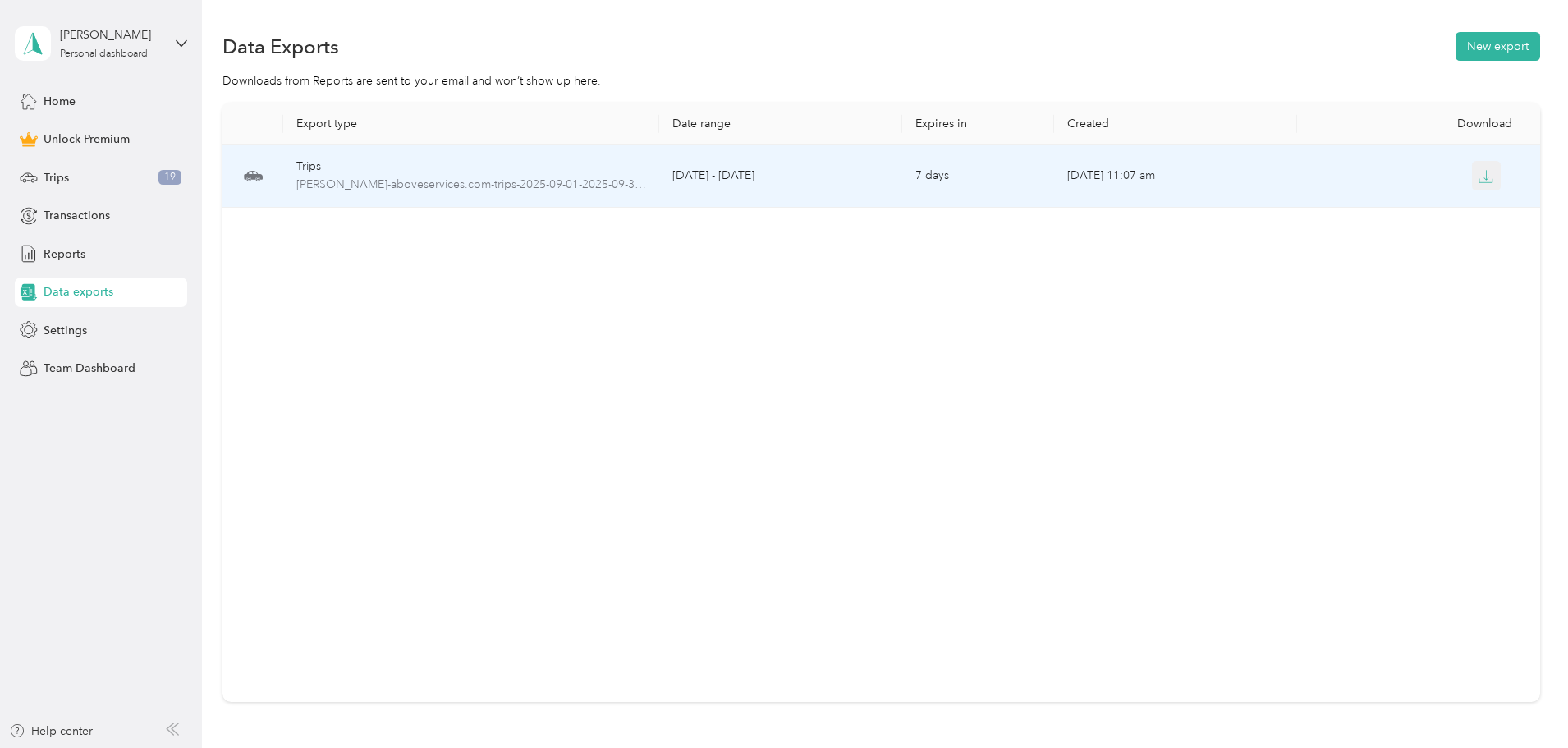
click at [1479, 179] on icon "button" at bounding box center [1486, 176] width 15 height 15
click at [583, 185] on span "[PERSON_NAME]-aboveservices.com-trips-2025-09-01-2025-09-30.xlsx" at bounding box center [471, 184] width 350 height 18
